Goal: Information Seeking & Learning: Understand process/instructions

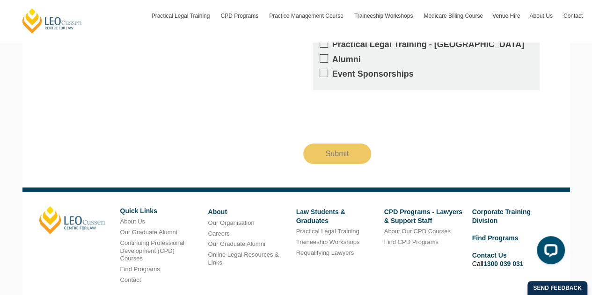
scroll to position [1750, 0]
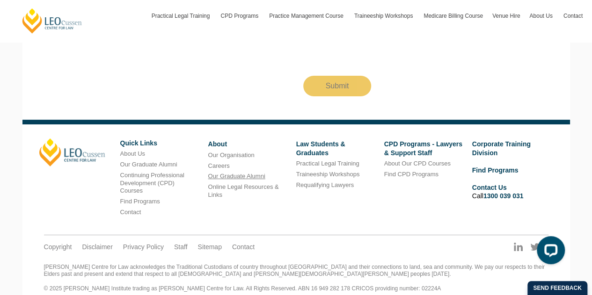
click at [242, 173] on link "Our Graduate Alumni" at bounding box center [236, 176] width 57 height 7
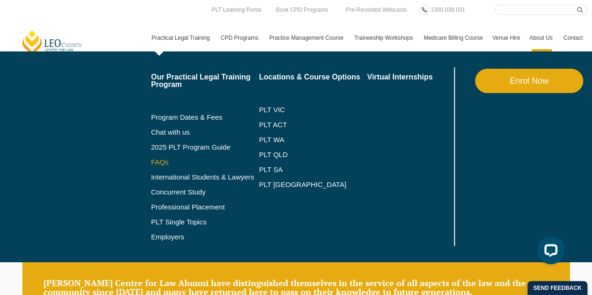
click at [165, 160] on link "FAQs" at bounding box center [205, 162] width 108 height 7
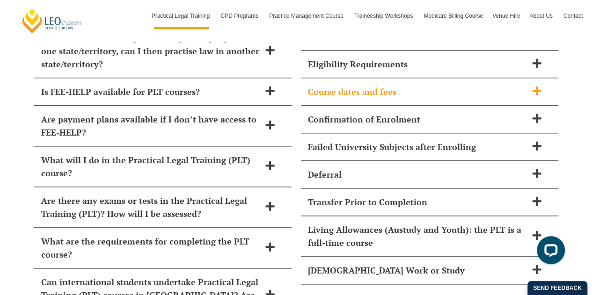
scroll to position [4088, 0]
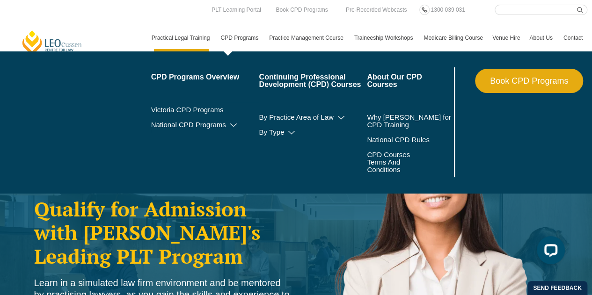
click at [239, 44] on link "CPD Programs" at bounding box center [240, 37] width 49 height 27
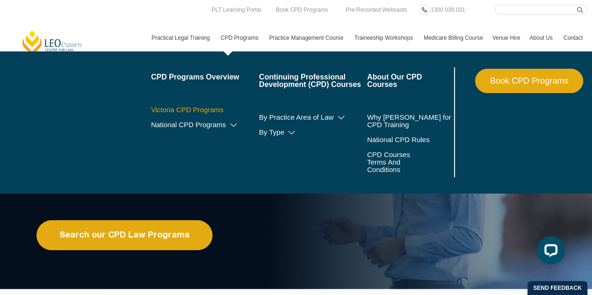
click at [206, 109] on link "Victoria CPD Programs" at bounding box center [205, 109] width 108 height 7
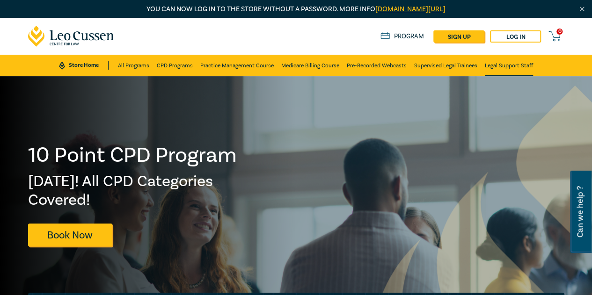
click at [500, 71] on link "Legal Support Staff" at bounding box center [509, 66] width 48 height 22
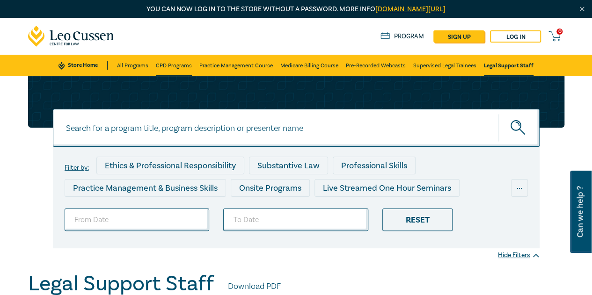
click at [177, 66] on link "CPD Programs" at bounding box center [174, 66] width 36 height 22
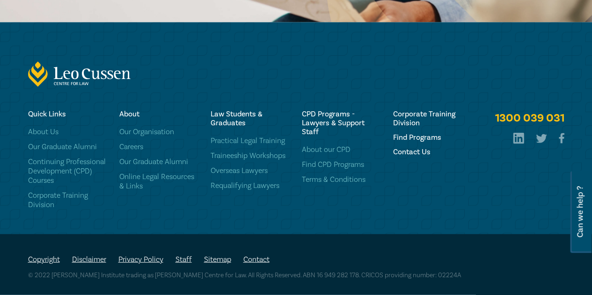
scroll to position [4513, 0]
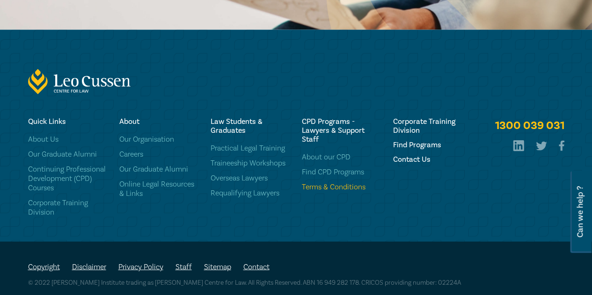
click at [322, 192] on link "Terms & Conditions" at bounding box center [342, 187] width 80 height 9
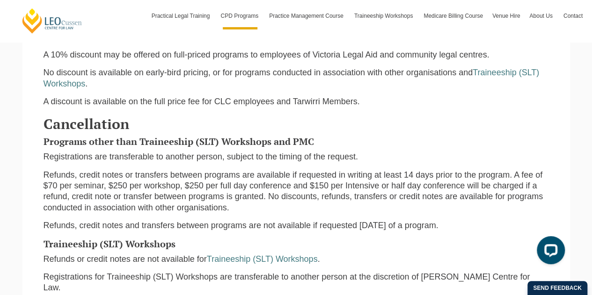
scroll to position [655, 0]
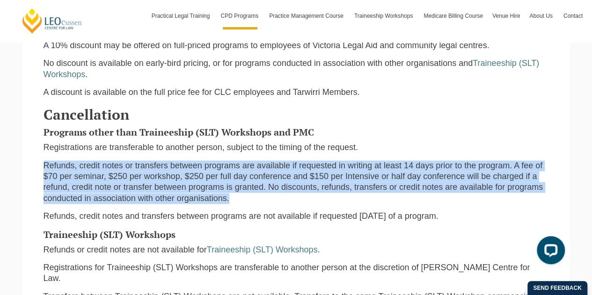
drag, startPoint x: 228, startPoint y: 203, endPoint x: 42, endPoint y: 169, distance: 189.8
copy p "Refunds, credit notes or transfers between programs are available if requested …"
